Goal: Task Accomplishment & Management: Manage account settings

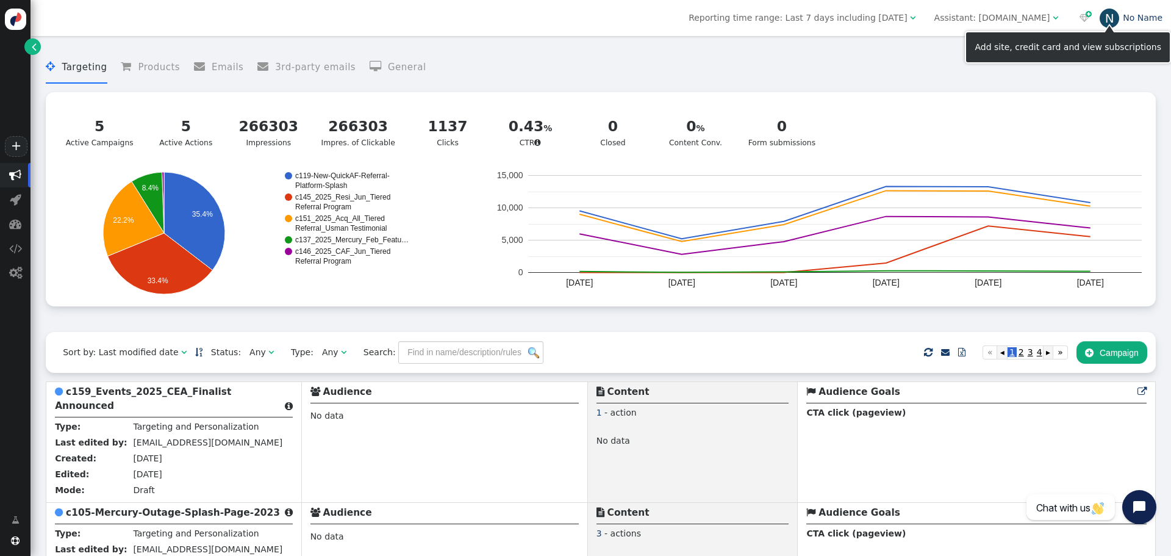
click at [1152, 20] on link "N No Name" at bounding box center [1131, 18] width 63 height 10
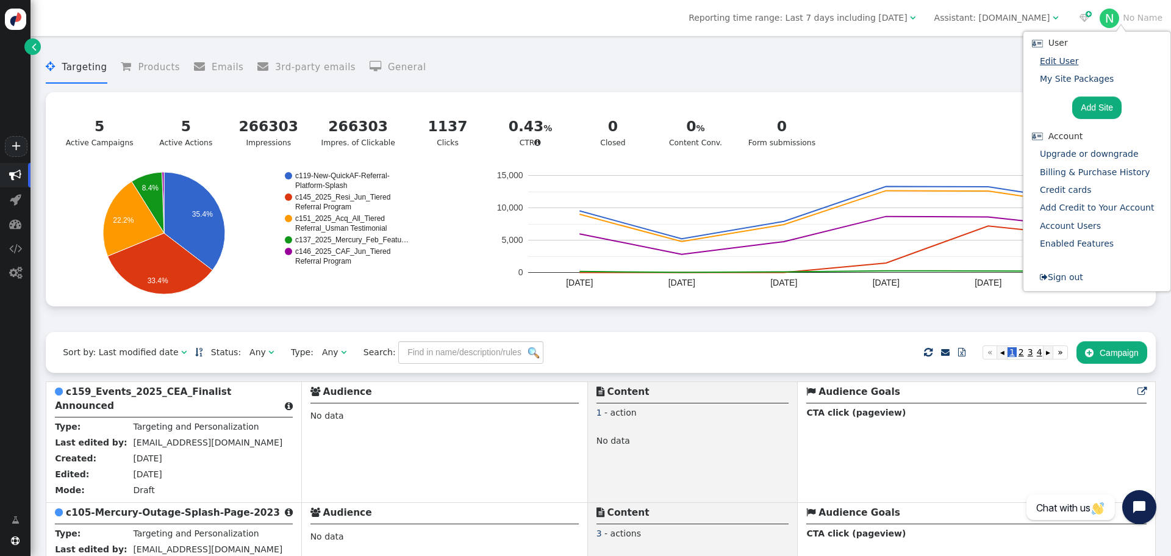
click at [1069, 62] on link "Edit User" at bounding box center [1059, 61] width 38 height 10
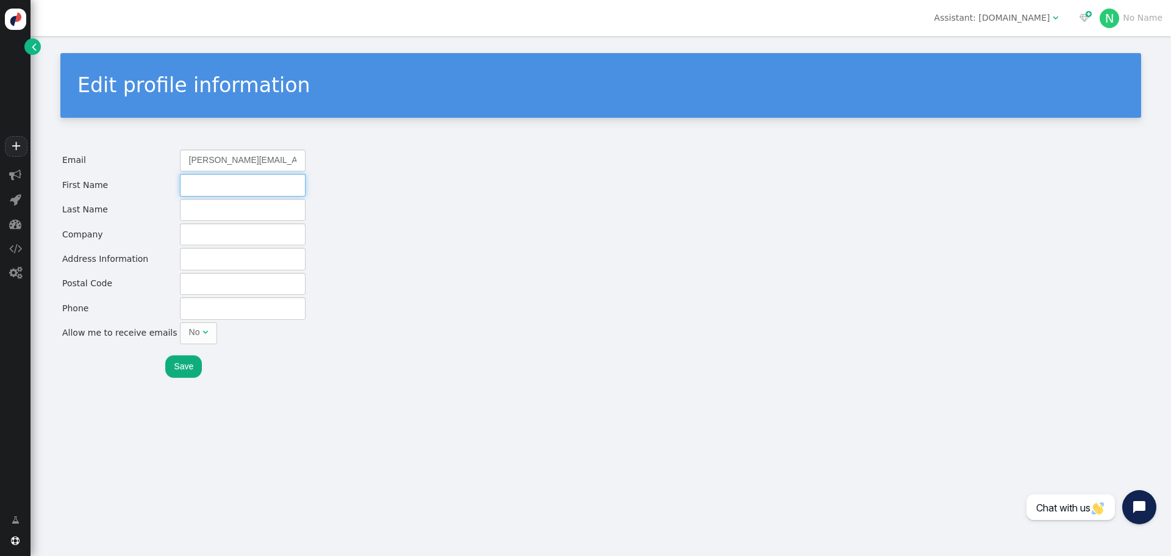
click at [201, 185] on input "text" at bounding box center [243, 185] width 126 height 22
type input "[PERSON_NAME]"
type input "Crowe"
type input "Connective"
click at [170, 365] on button "Save" at bounding box center [183, 366] width 37 height 22
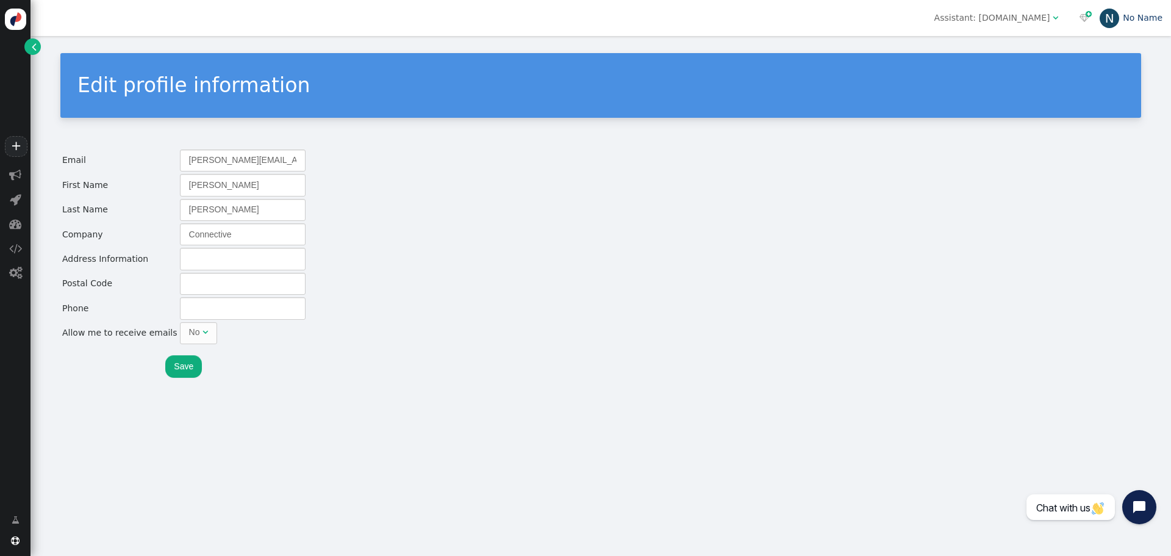
click at [1154, 23] on link "N No Name" at bounding box center [1131, 18] width 63 height 10
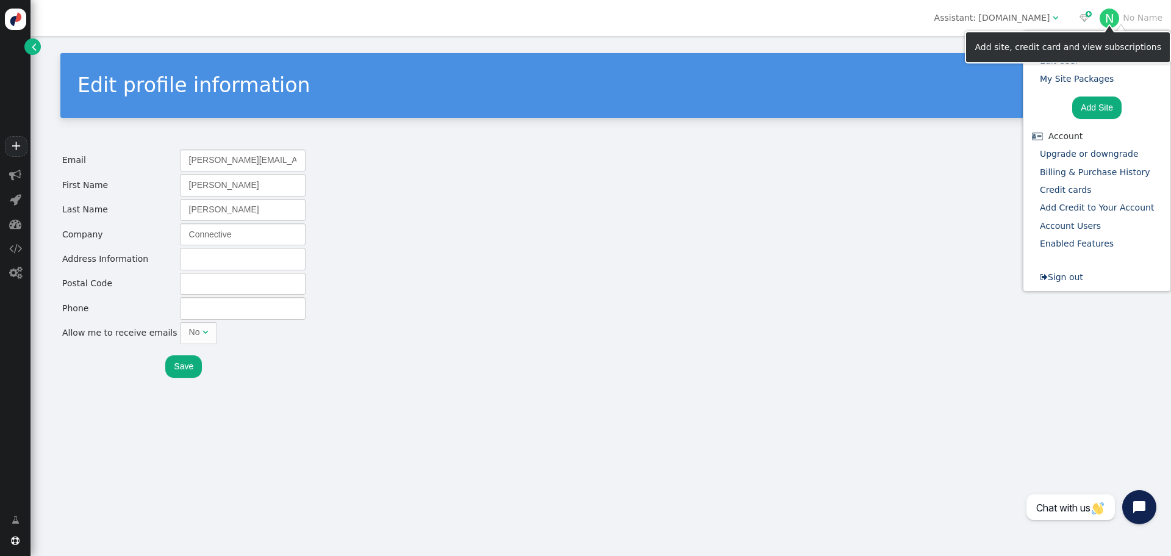
click at [1059, 111] on li "Add Site" at bounding box center [1096, 107] width 121 height 29
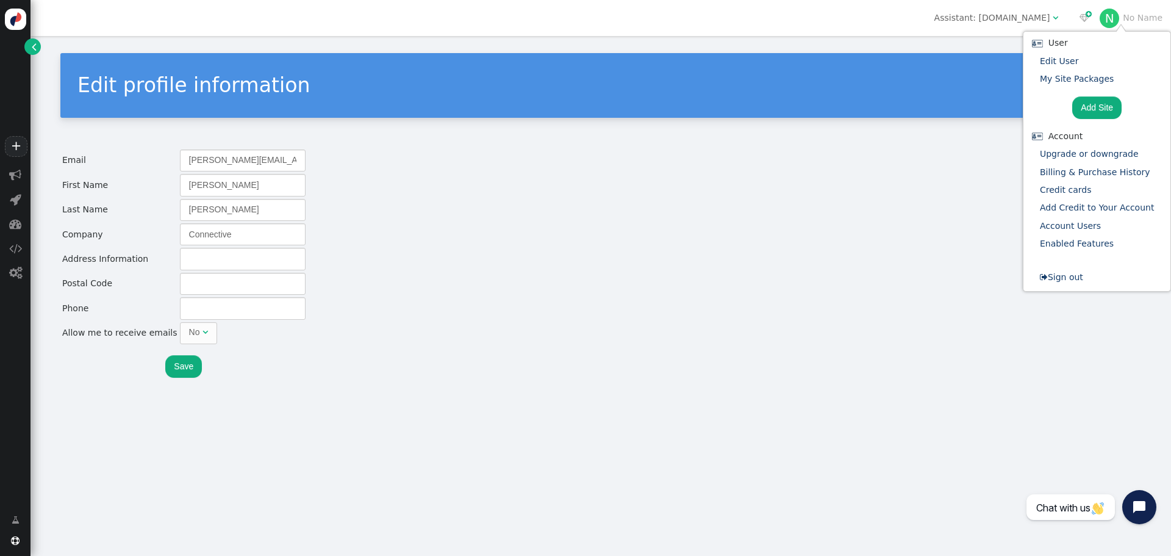
click at [955, 89] on div "Edit profile information" at bounding box center [600, 85] width 1047 height 31
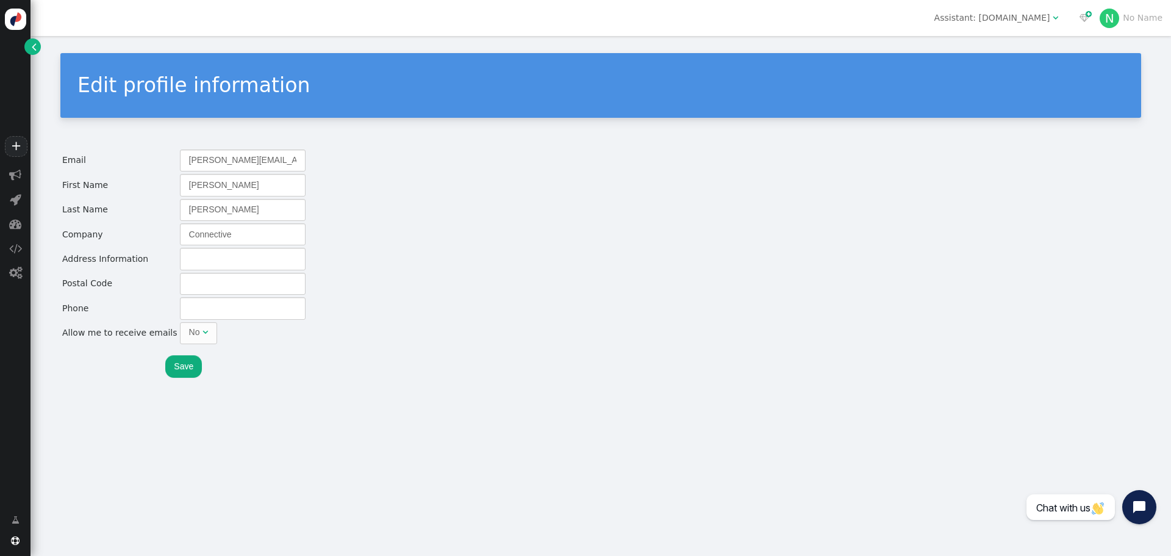
click at [1053, 20] on div "Assistant: [DOMAIN_NAME]" at bounding box center [994, 18] width 118 height 13
click at [1052, 86] on div "Edit profile information" at bounding box center [600, 85] width 1047 height 31
click at [32, 41] on span "" at bounding box center [34, 46] width 5 height 13
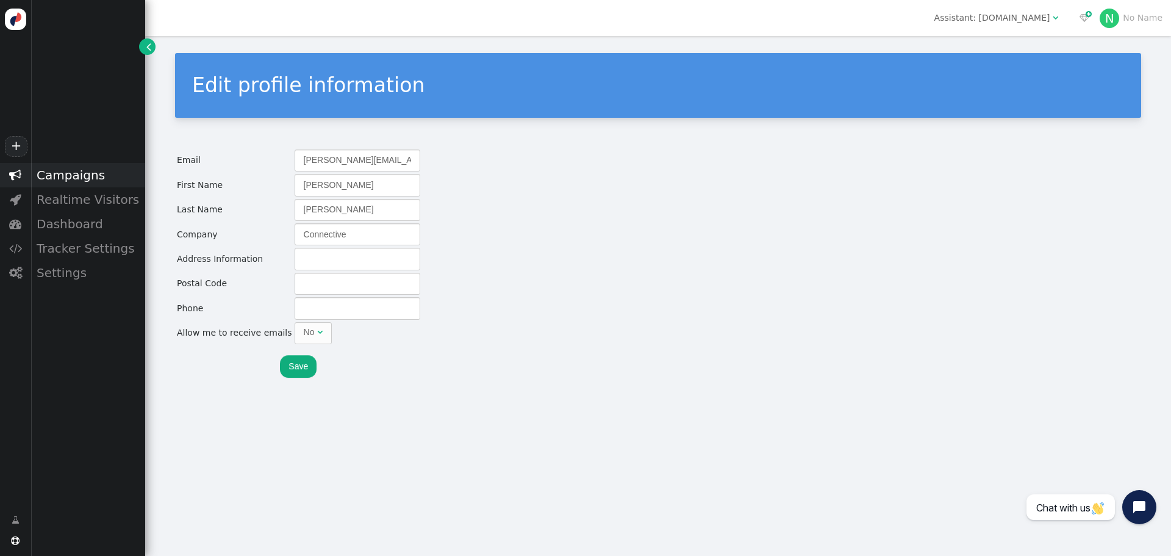
click at [61, 170] on div "Campaigns" at bounding box center [88, 175] width 115 height 24
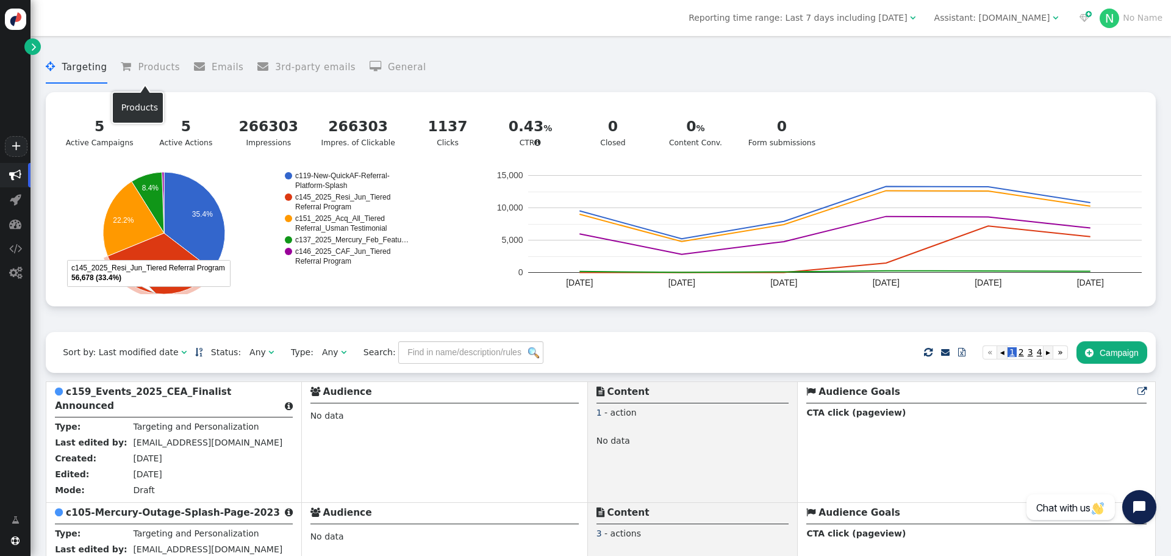
click at [151, 68] on li " Products" at bounding box center [150, 67] width 59 height 32
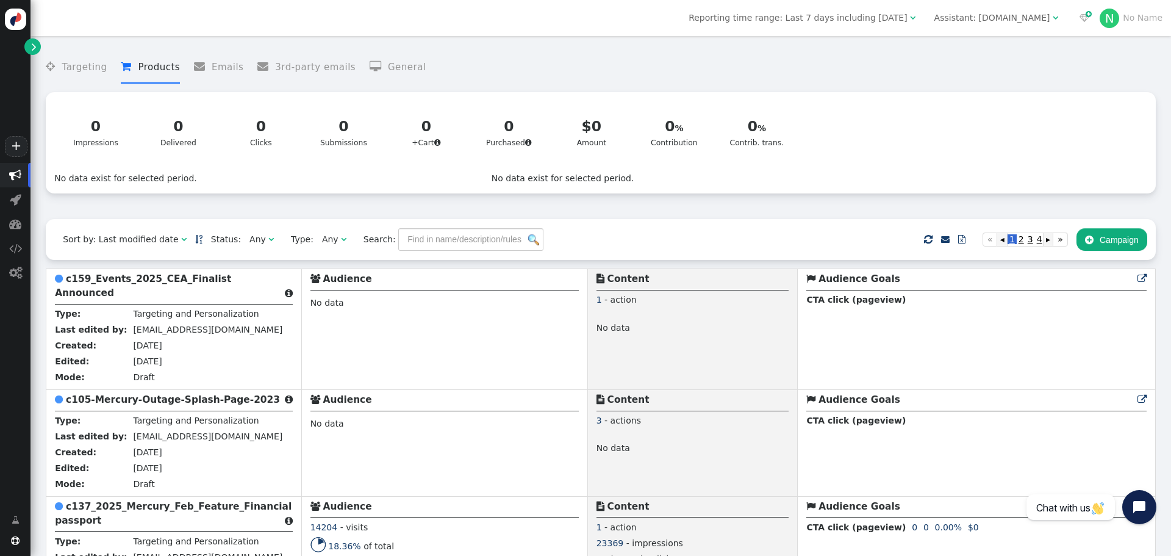
click at [250, 240] on div "Any" at bounding box center [259, 239] width 19 height 13
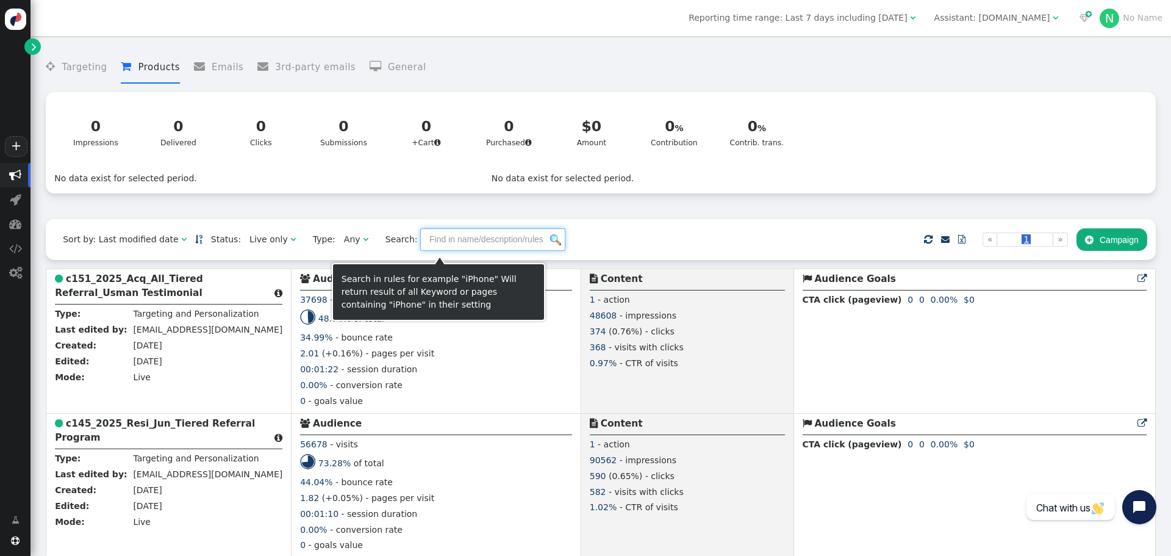
click at [453, 245] on input "text" at bounding box center [492, 239] width 145 height 22
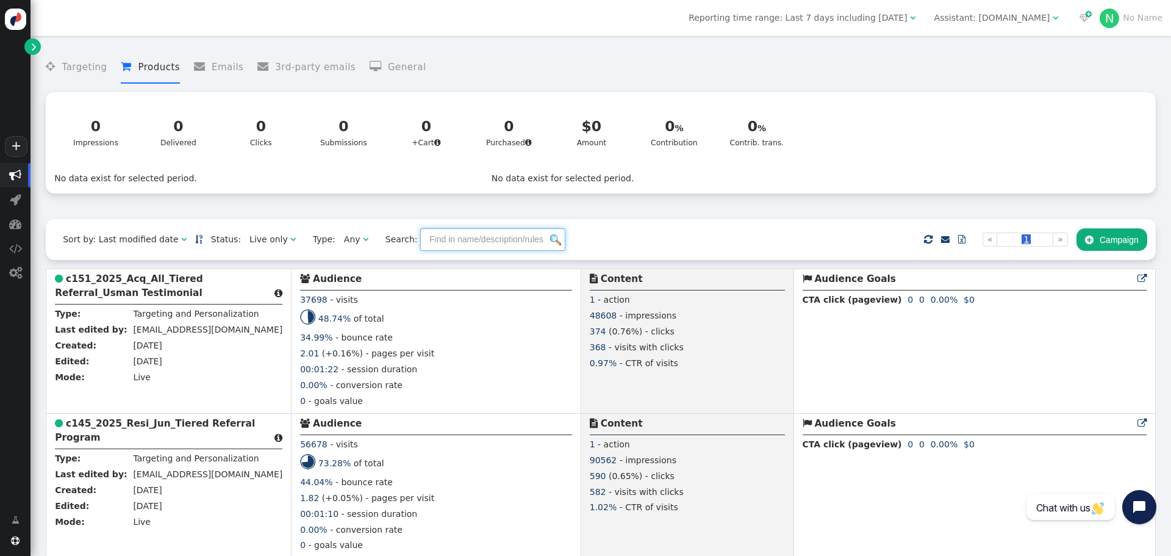
click at [255, 242] on div "Live only" at bounding box center [269, 239] width 38 height 13
click at [268, 243] on span "" at bounding box center [270, 239] width 5 height 9
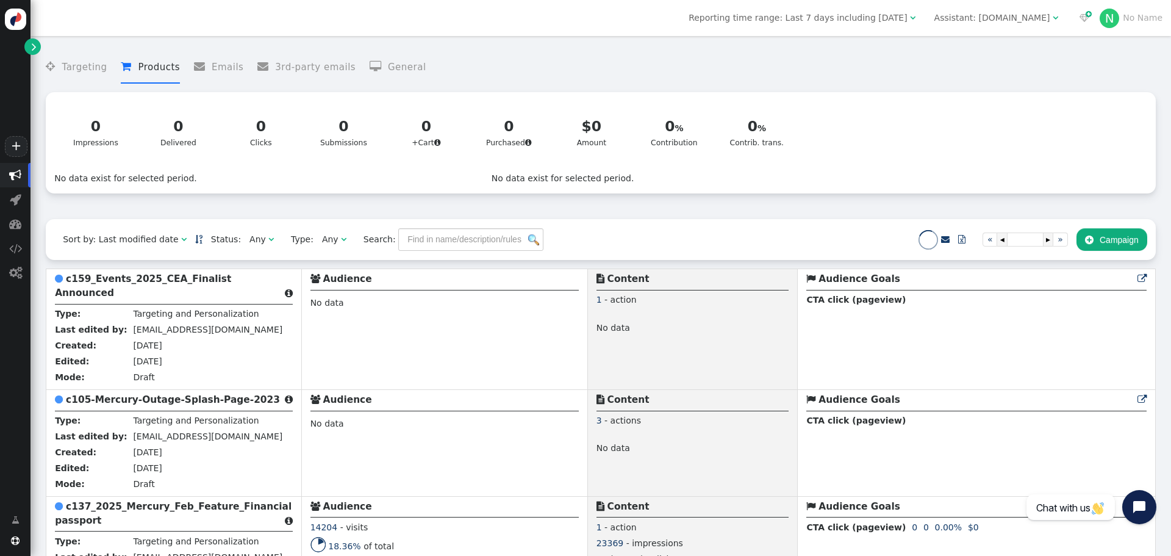
click at [250, 244] on div "Any" at bounding box center [258, 239] width 16 height 13
click at [268, 243] on span "" at bounding box center [270, 239] width 5 height 9
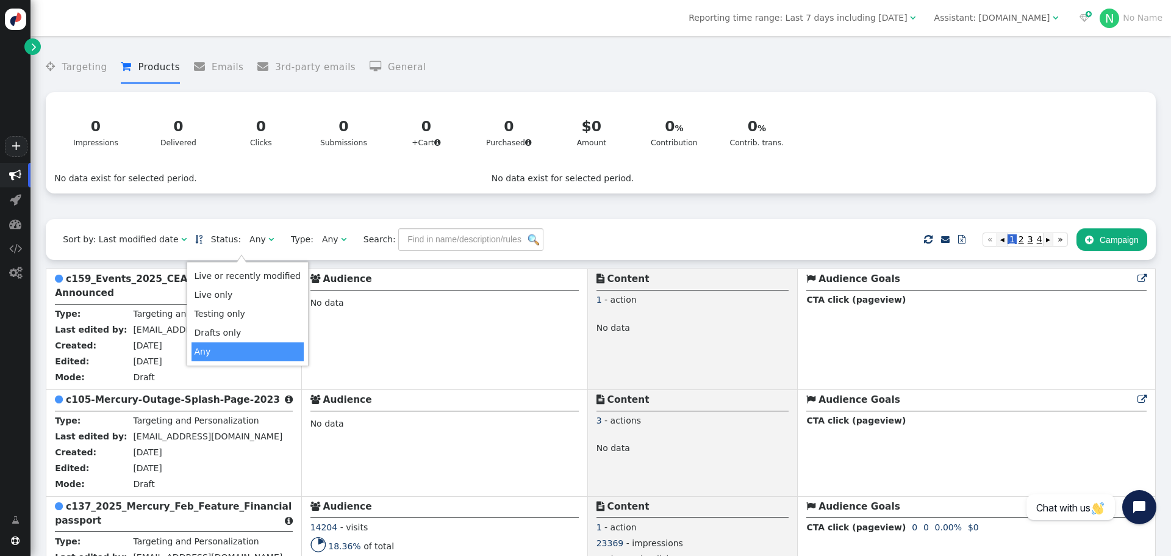
click at [268, 243] on span "" at bounding box center [270, 239] width 5 height 9
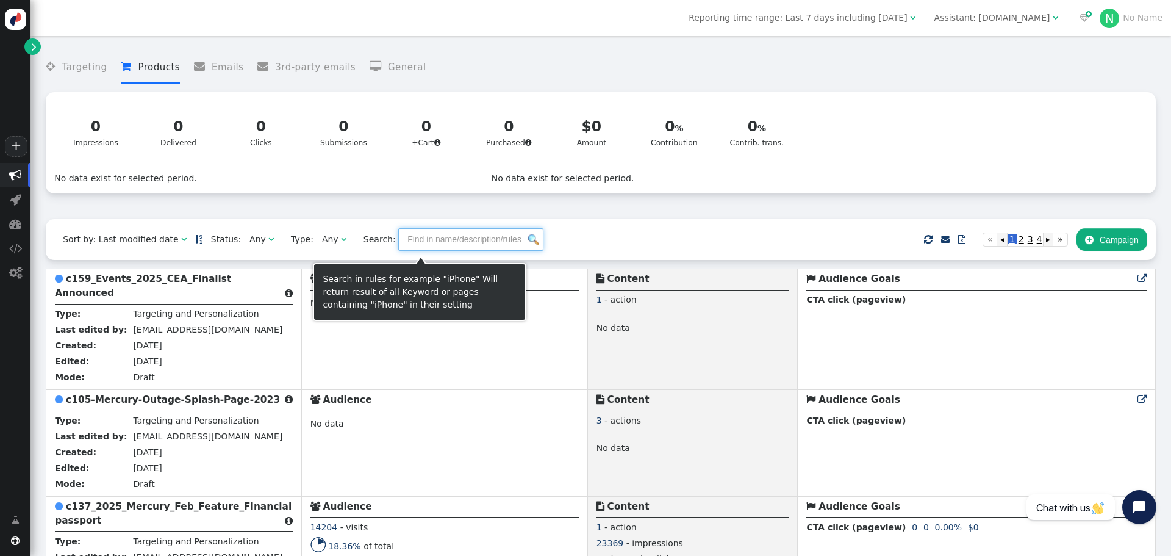
click at [450, 249] on input "text" at bounding box center [470, 239] width 145 height 22
type input "outage"
click at [528, 243] on img at bounding box center [533, 239] width 11 height 11
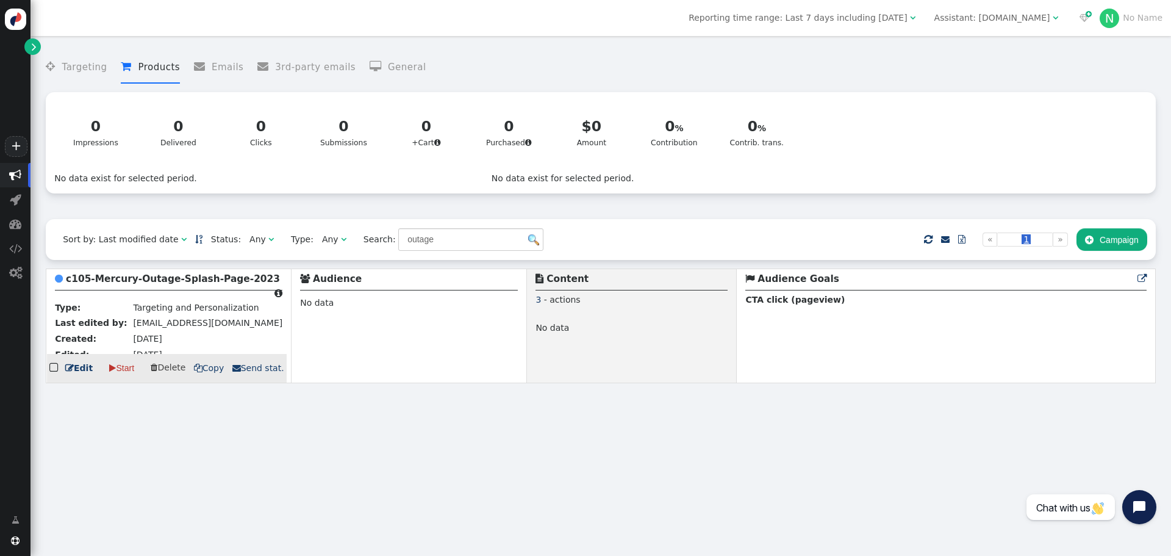
click at [150, 284] on b "c105-Mercury-Outage-Splash-Page-2023" at bounding box center [173, 278] width 214 height 11
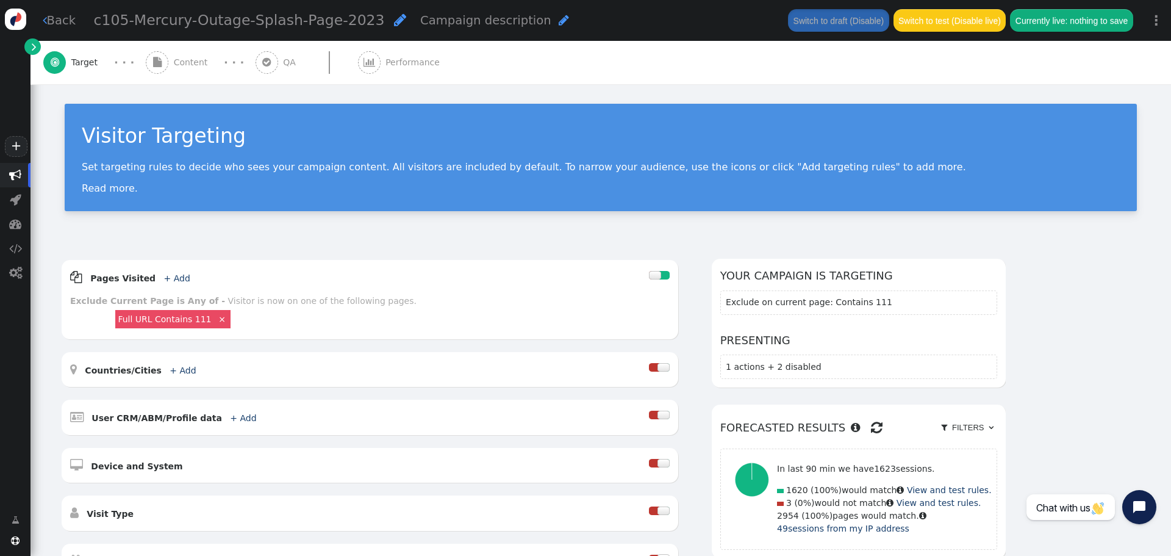
click at [193, 65] on span "Content" at bounding box center [193, 62] width 39 height 13
